Goal: Find specific page/section: Find specific page/section

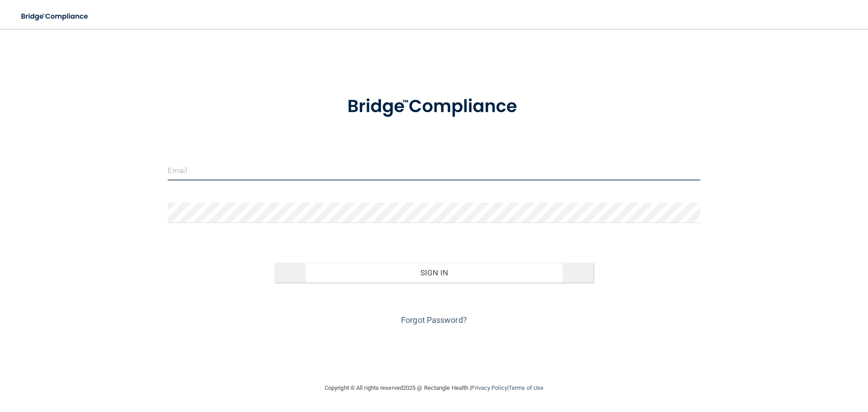
type input "[EMAIL_ADDRESS][DOMAIN_NAME]"
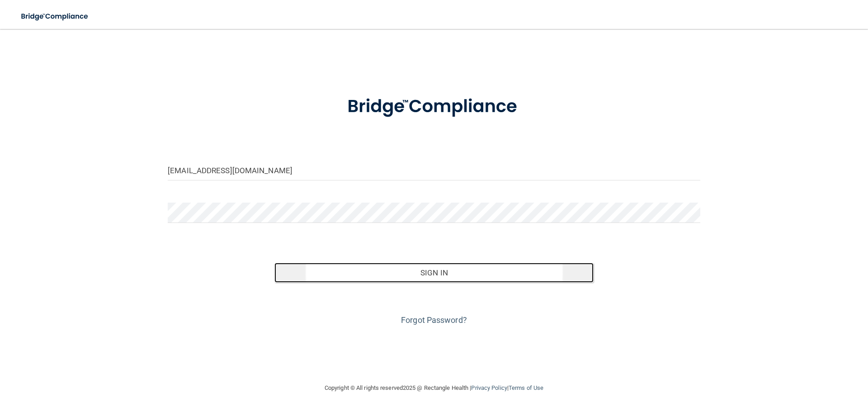
click at [348, 274] on button "Sign In" at bounding box center [434, 273] width 320 height 20
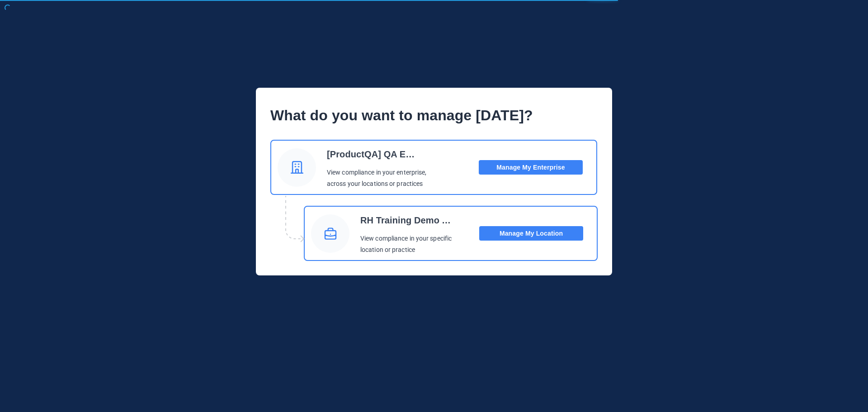
click at [521, 235] on button "Manage My Location" at bounding box center [531, 233] width 104 height 14
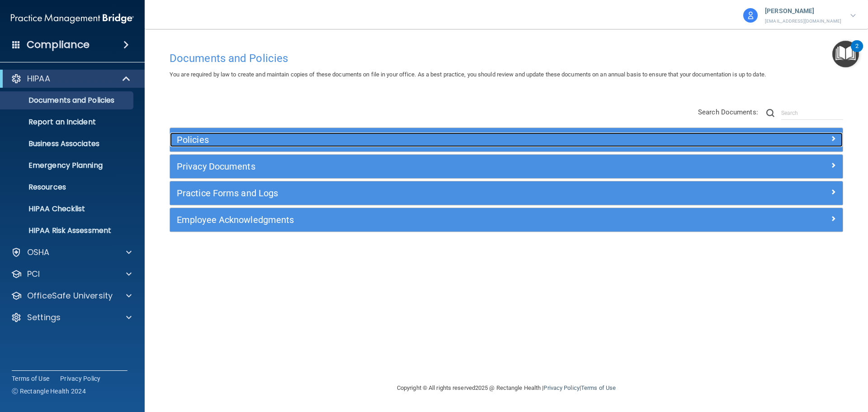
click at [255, 142] on h5 "Policies" at bounding box center [422, 140] width 491 height 10
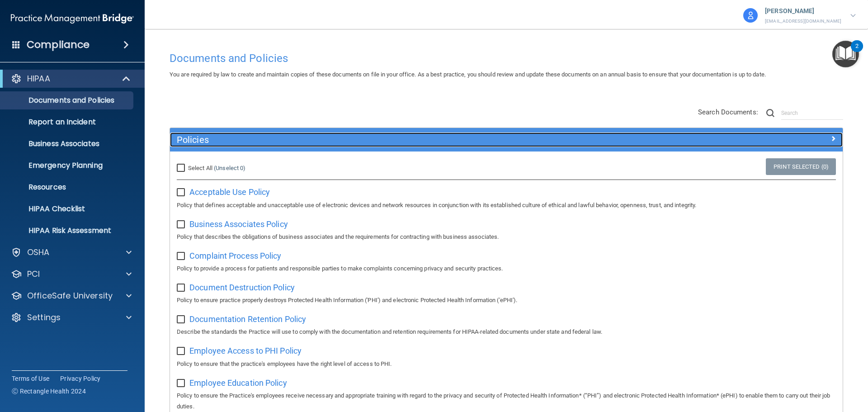
click at [830, 137] on span at bounding box center [832, 138] width 5 height 11
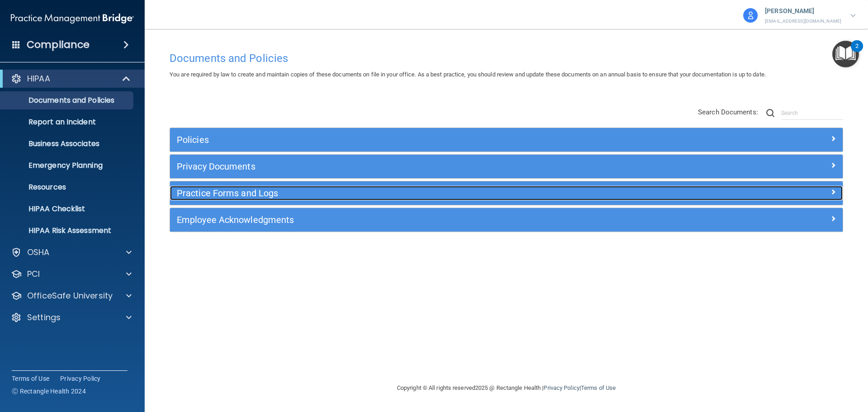
click at [237, 192] on h5 "Practice Forms and Logs" at bounding box center [422, 193] width 491 height 10
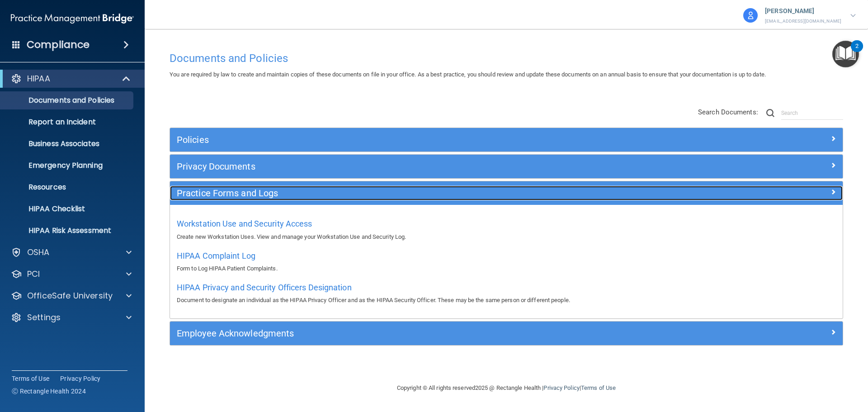
click at [234, 192] on h5 "Practice Forms and Logs" at bounding box center [422, 193] width 491 height 10
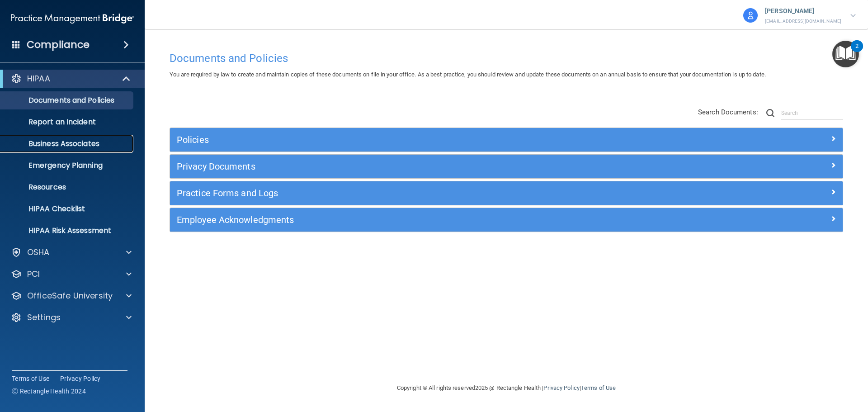
click at [45, 142] on p "Business Associates" at bounding box center [67, 143] width 123 height 9
